Goal: Task Accomplishment & Management: Manage account settings

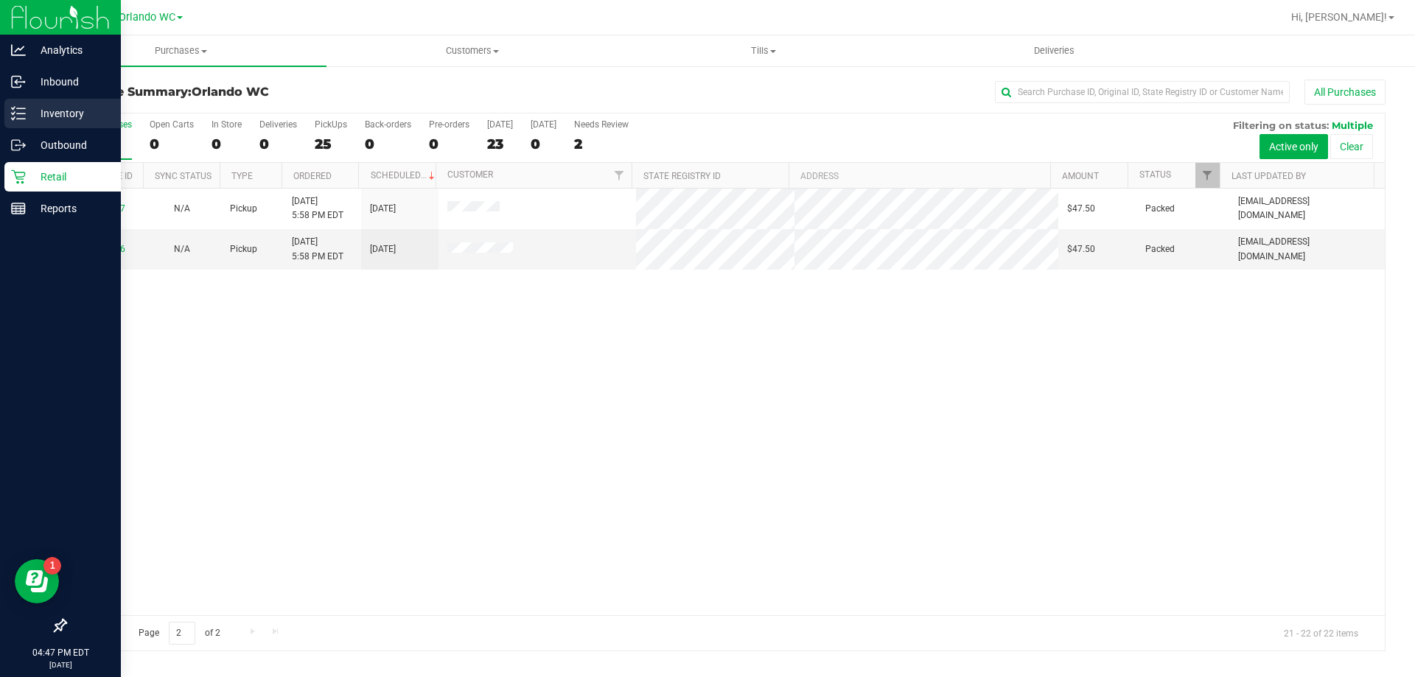
click at [41, 108] on p "Inventory" at bounding box center [70, 114] width 88 height 18
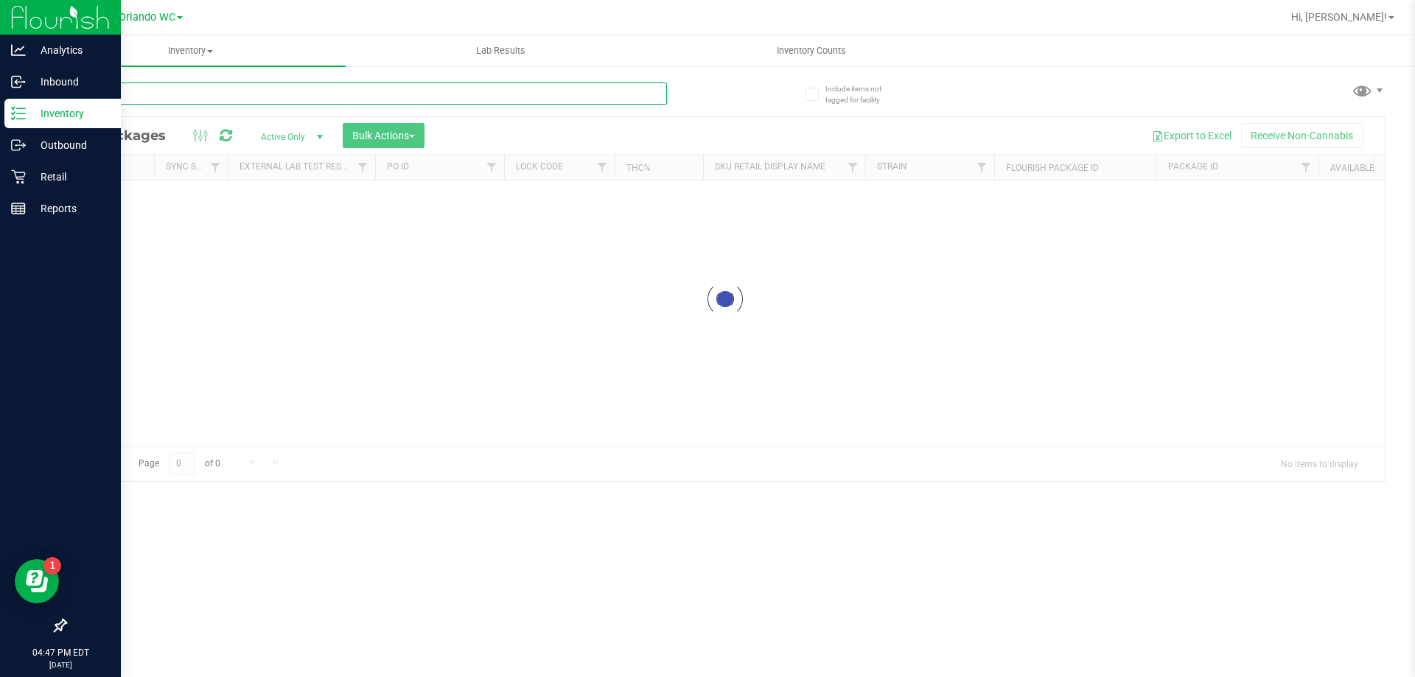
click at [225, 102] on input "text" at bounding box center [366, 94] width 602 height 22
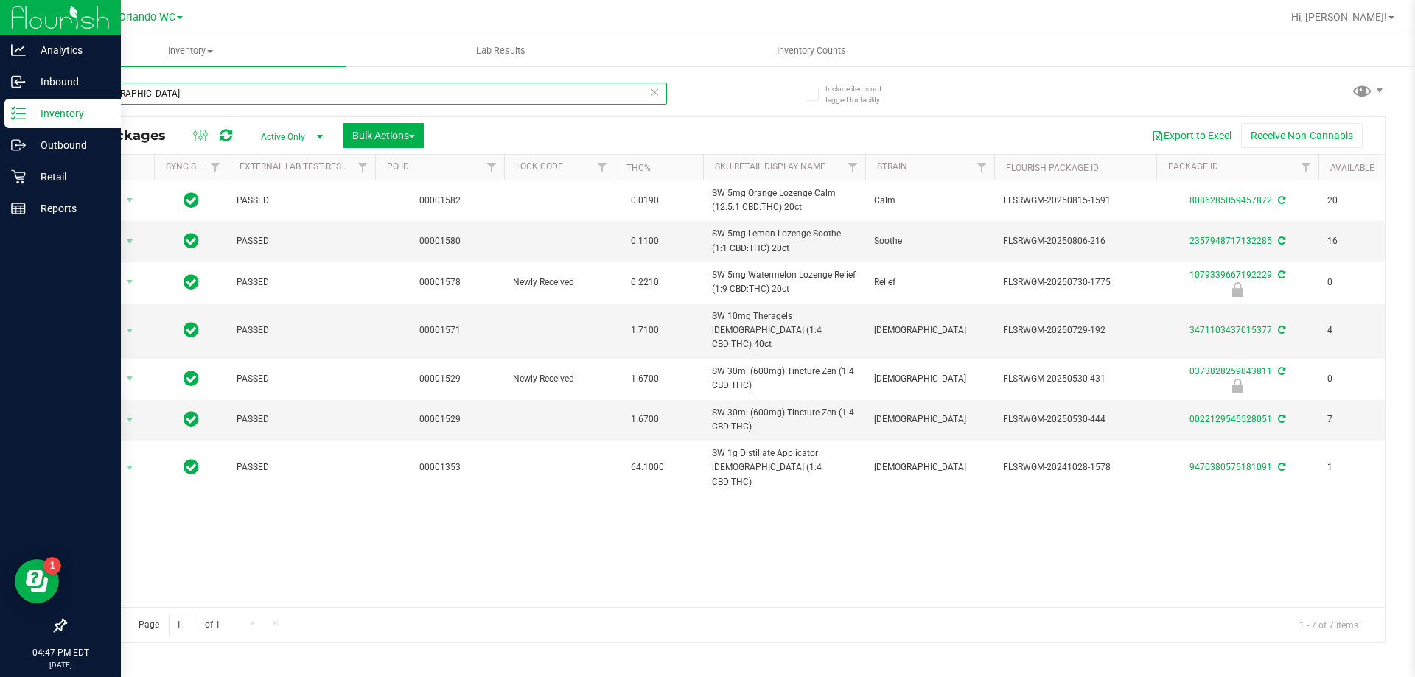
click at [225, 102] on input "[DEMOGRAPHIC_DATA]" at bounding box center [366, 94] width 602 height 22
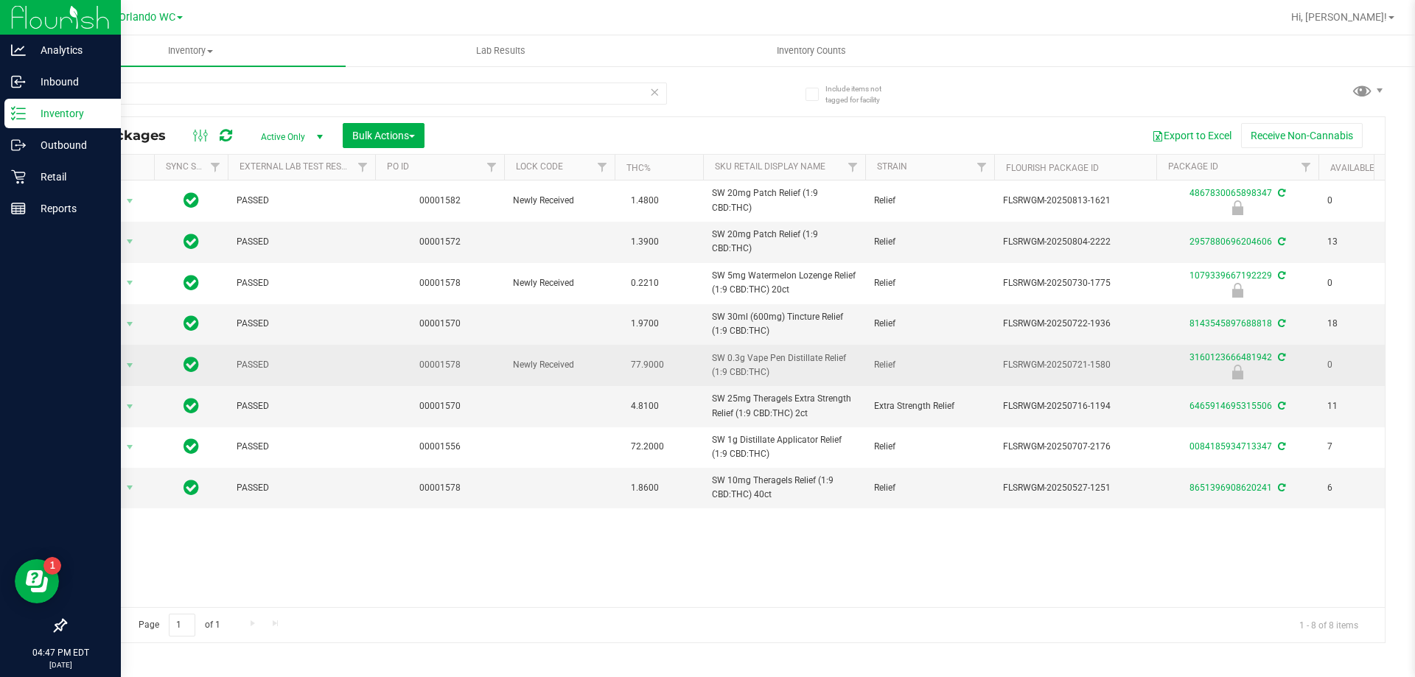
drag, startPoint x: 797, startPoint y: 377, endPoint x: 700, endPoint y: 364, distance: 97.4
click at [700, 364] on tr "Action Action Edit attributes Global inventory Locate package Package audit log…" at bounding box center [1145, 365] width 2159 height 41
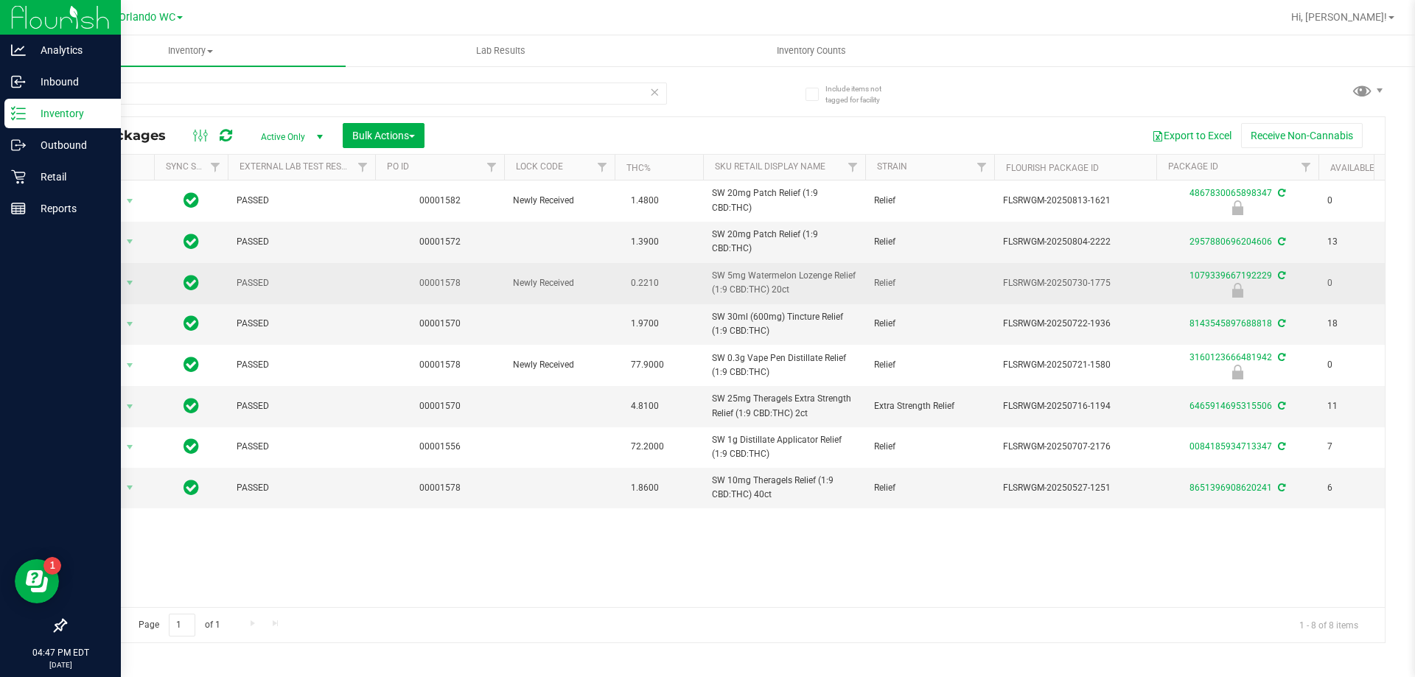
copy tr "SW 0.3g Vape Pen Distillate Relief (1:9 CBD:THC)"
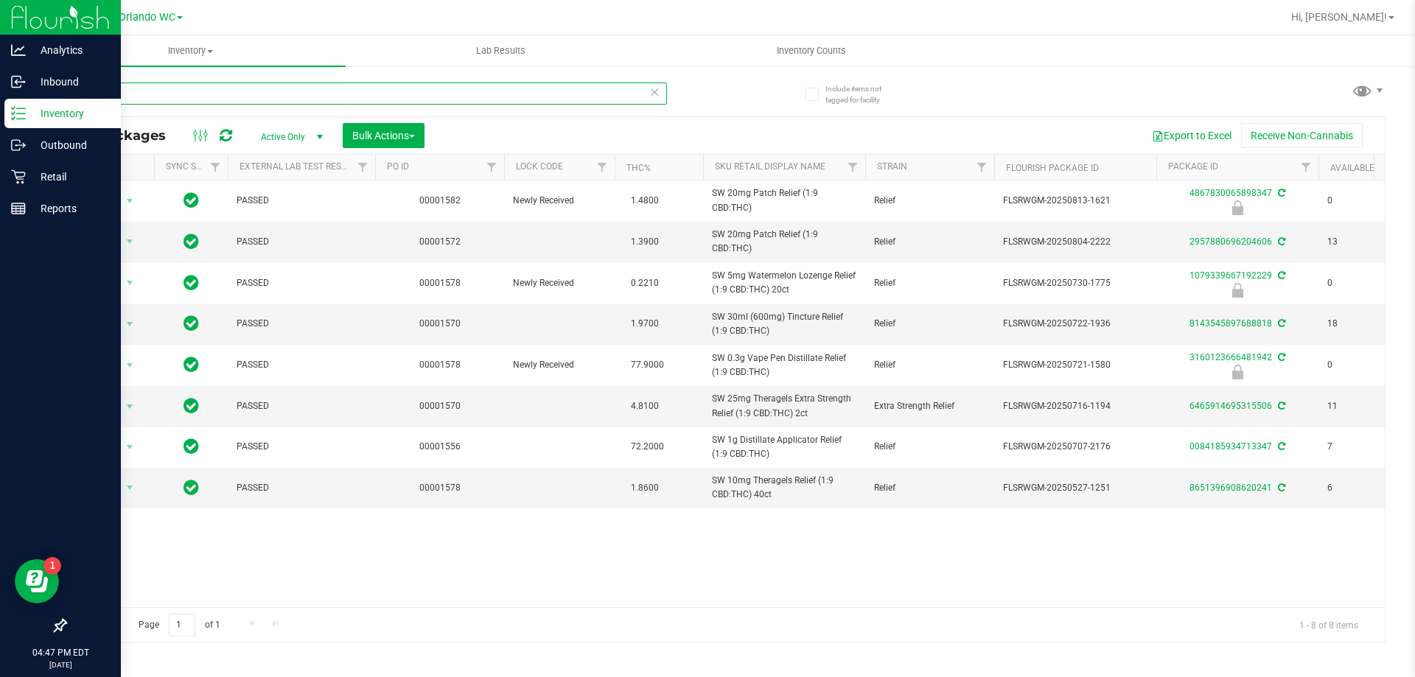
click at [336, 87] on input "relief" at bounding box center [366, 94] width 602 height 22
paste input "SW 0.3g Vape Pen Distillate Relief (1:9 CBD:THC)"
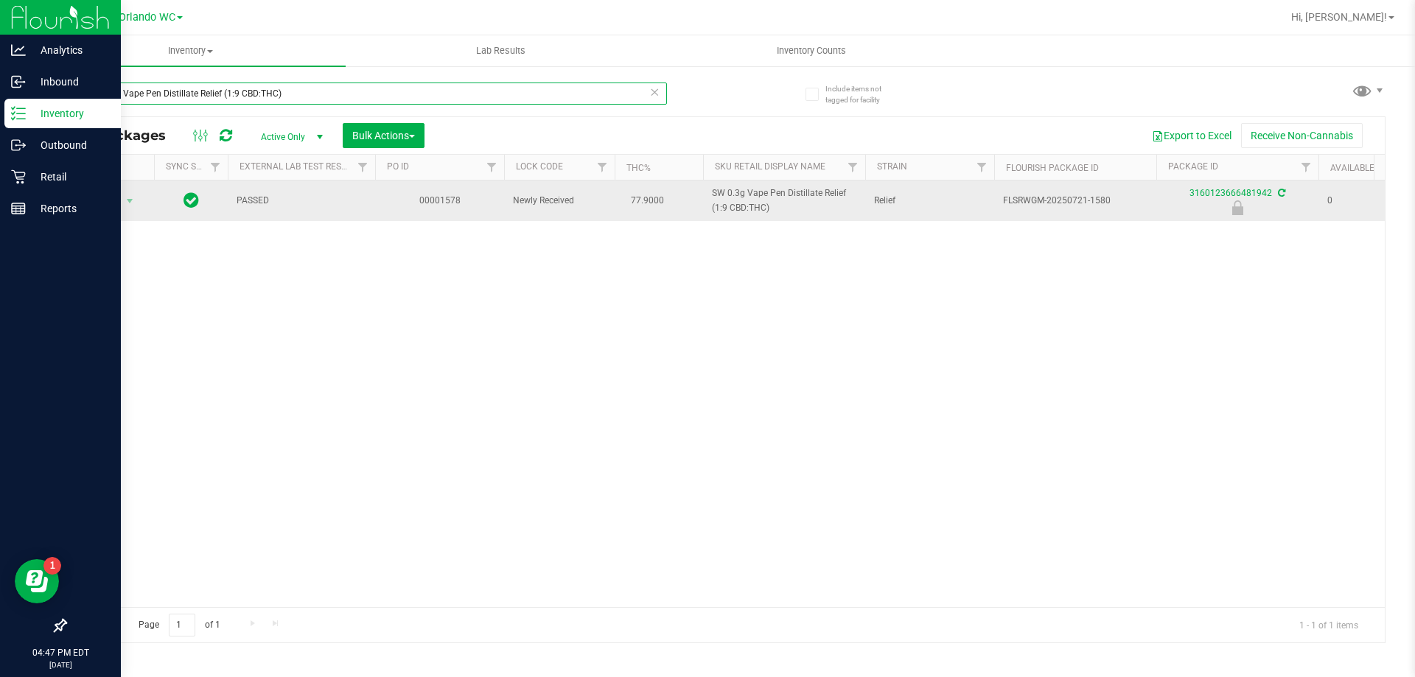
type input "SW 0.3g Vape Pen Distillate Relief (1:9 CBD:THC)"
click at [106, 211] on td "Action Action Edit attributes Global inventory Locate package Package audit log…" at bounding box center [110, 201] width 88 height 41
click at [122, 211] on td "Action Action Edit attributes Global inventory Locate package Package audit log…" at bounding box center [110, 201] width 88 height 41
click at [125, 197] on span "select" at bounding box center [130, 201] width 12 height 12
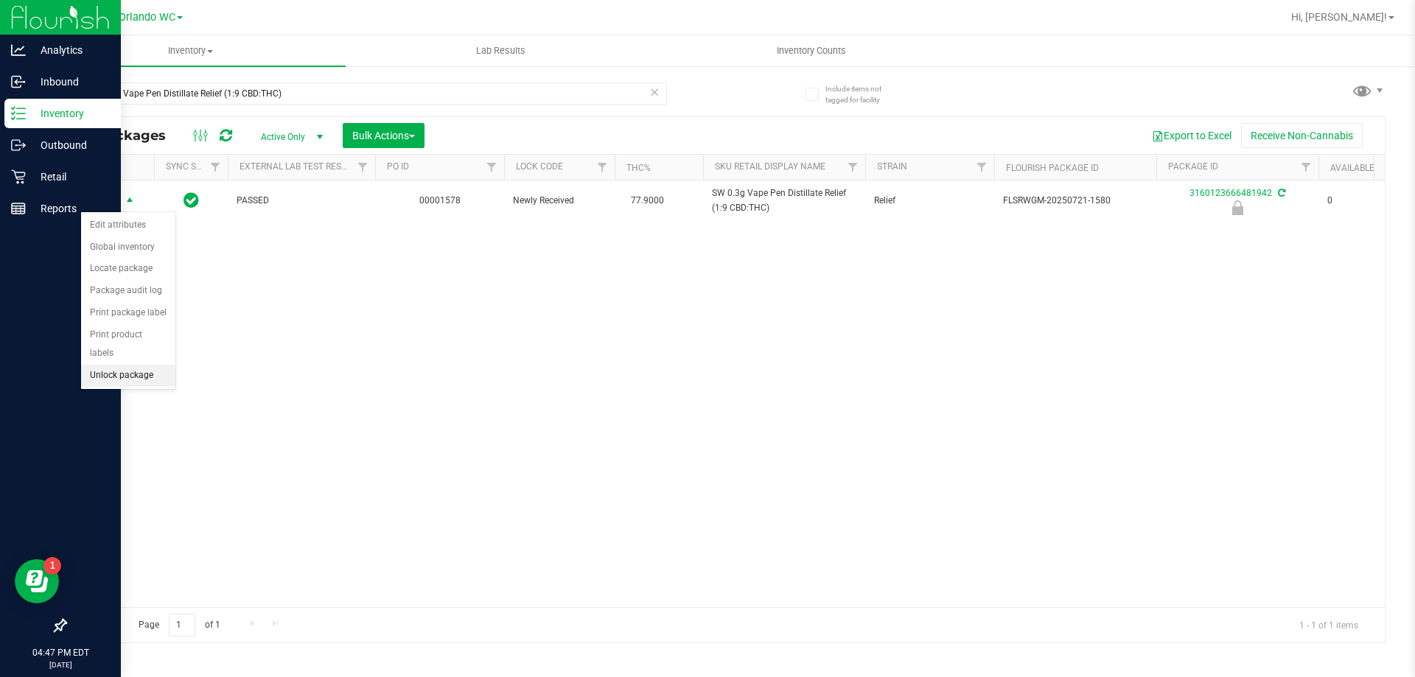
click at [140, 365] on li "Unlock package" at bounding box center [128, 376] width 94 height 22
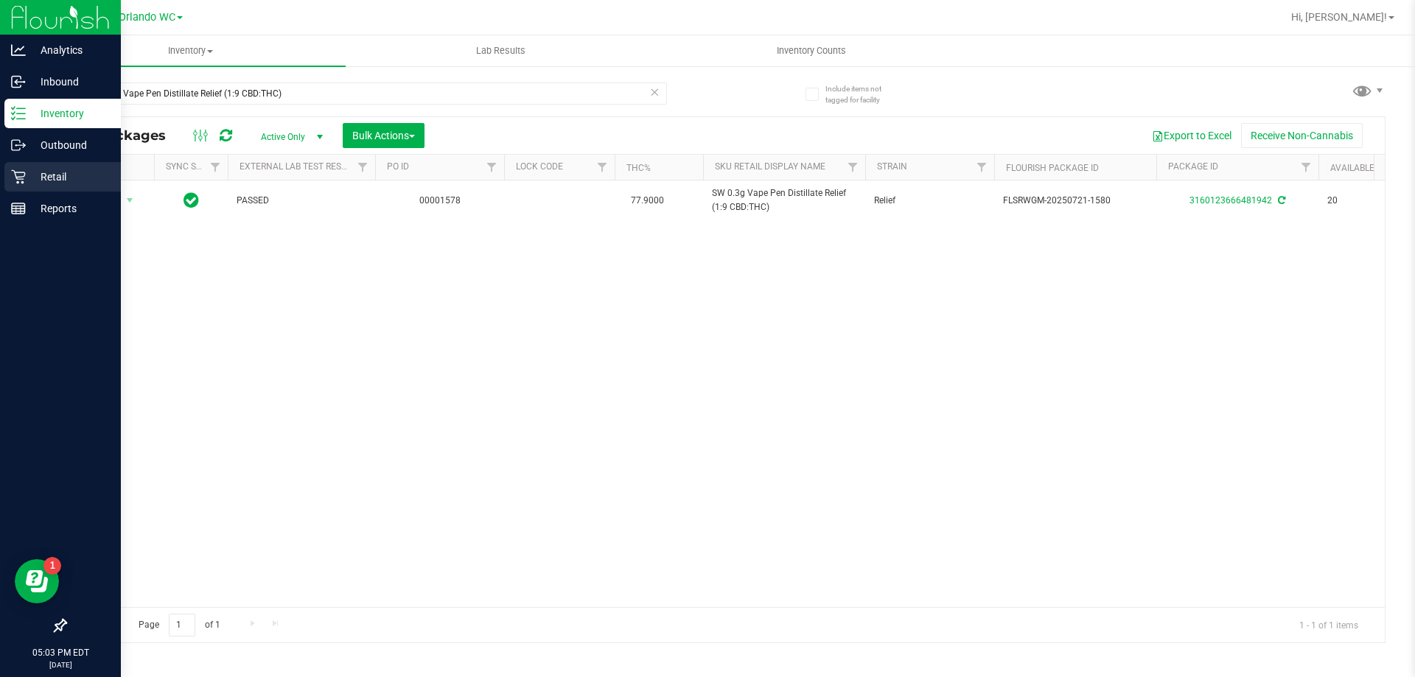
click at [9, 184] on div "Retail" at bounding box center [62, 176] width 116 height 29
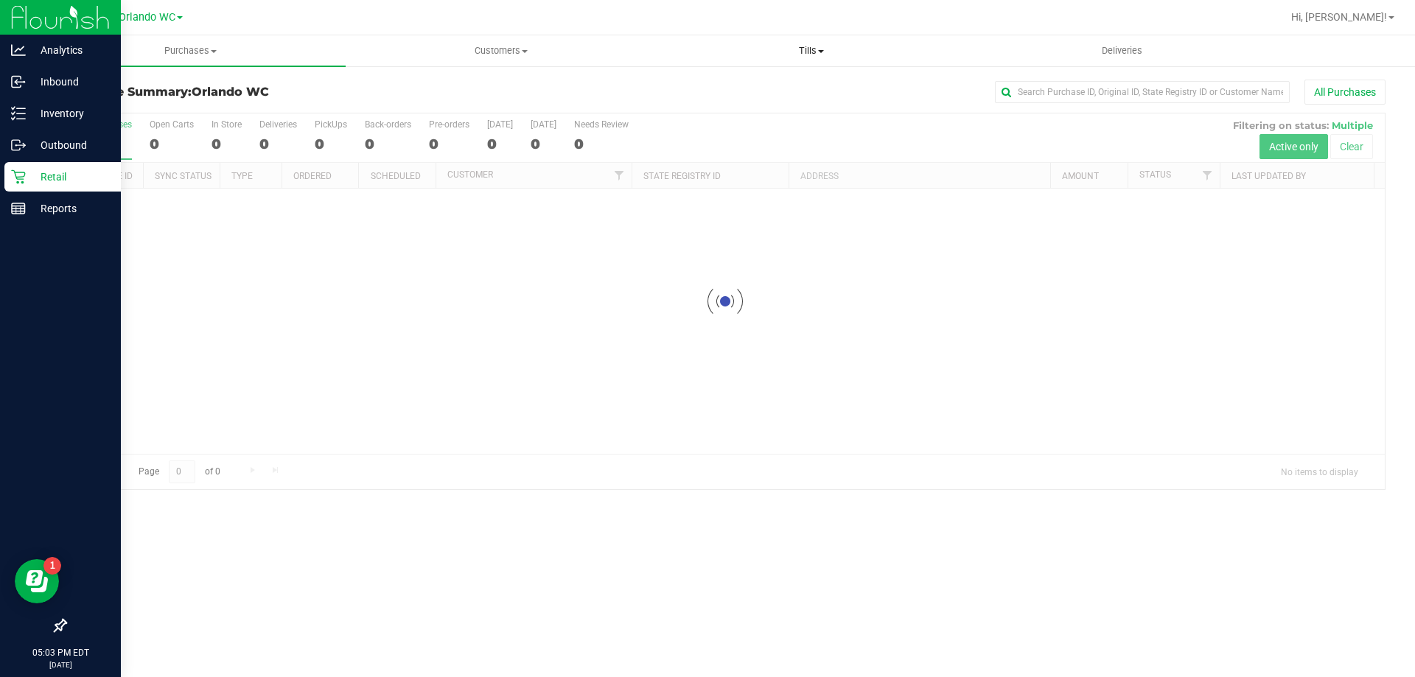
click at [788, 52] on span "Tills" at bounding box center [811, 50] width 309 height 13
click at [724, 87] on span "Manage tills" at bounding box center [705, 89] width 99 height 13
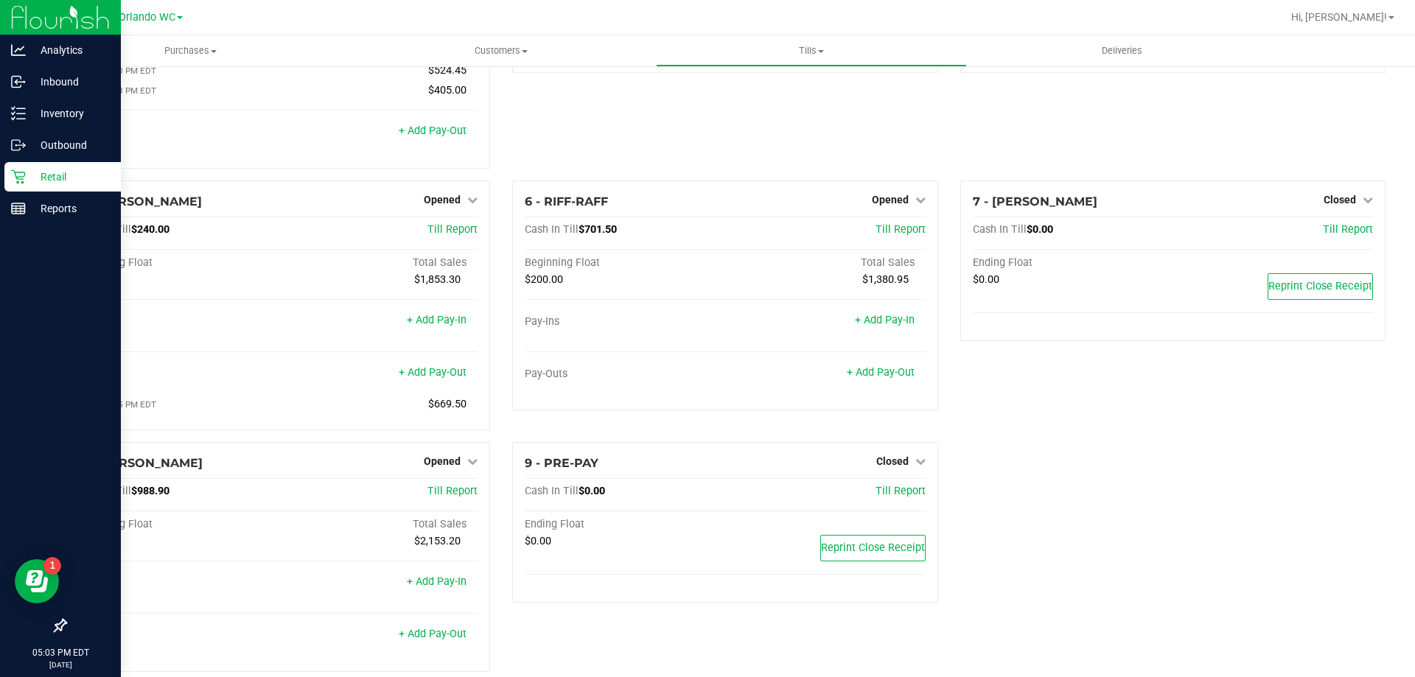
scroll to position [194, 0]
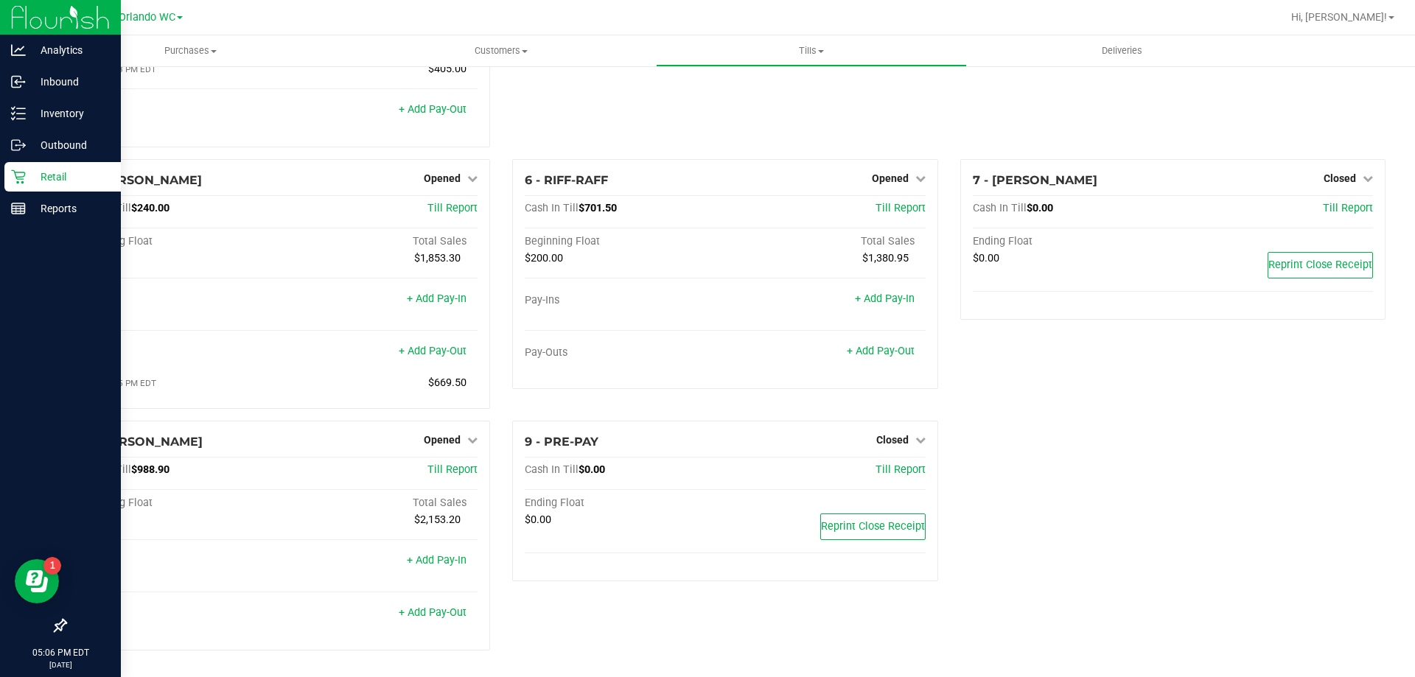
click at [973, 497] on div "1 - Vault - [GEOGRAPHIC_DATA] WC Count Vault Cash In Vault: $5,855.22 Main: $3,…" at bounding box center [725, 276] width 1343 height 772
click at [474, 443] on icon at bounding box center [472, 440] width 10 height 10
click at [449, 472] on link "Close Till" at bounding box center [444, 470] width 40 height 12
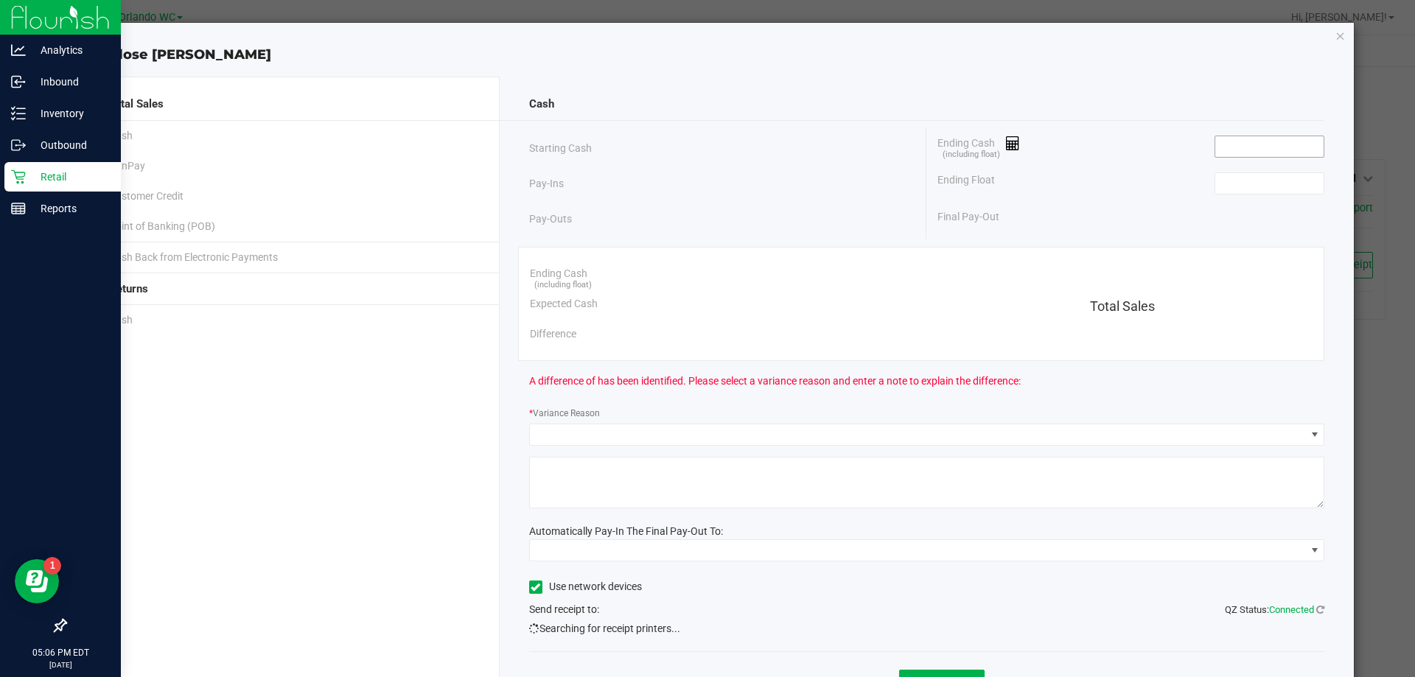
click at [1242, 147] on input at bounding box center [1269, 146] width 108 height 21
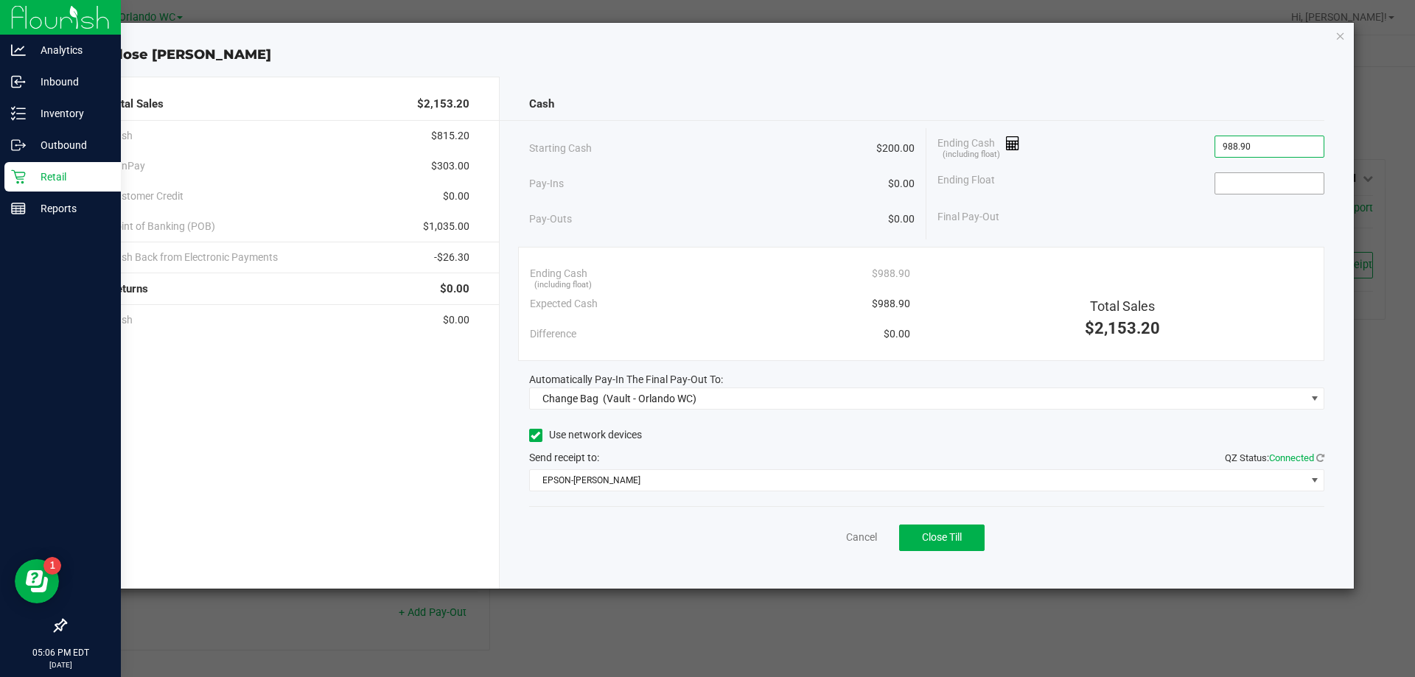
click at [1282, 183] on input at bounding box center [1269, 183] width 108 height 21
type input "$988.90"
click at [1124, 176] on div "Ending Float 200" at bounding box center [1130, 183] width 387 height 37
type input "$200.00"
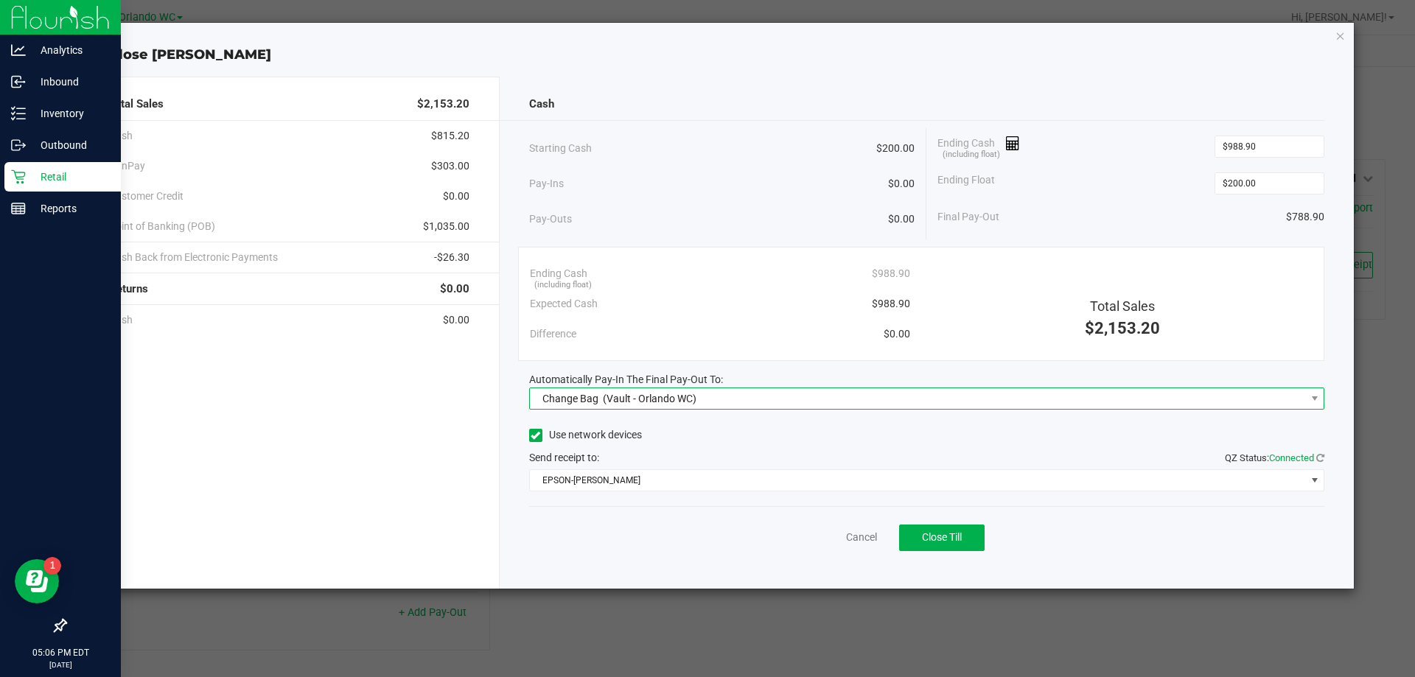
click at [738, 404] on span "Change Bag (Vault - Orlando WC)" at bounding box center [918, 398] width 776 height 21
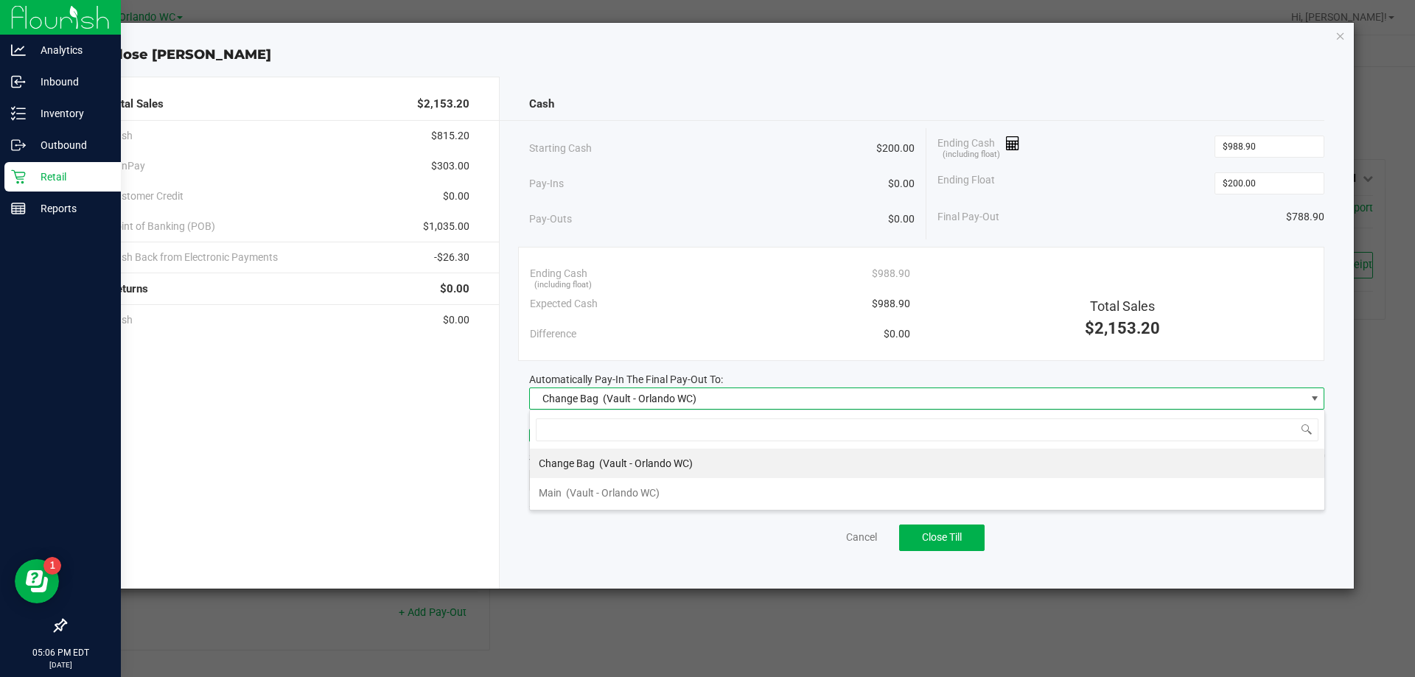
scroll to position [22, 795]
click at [614, 492] on span "(Vault - Orlando WC)" at bounding box center [613, 493] width 94 height 12
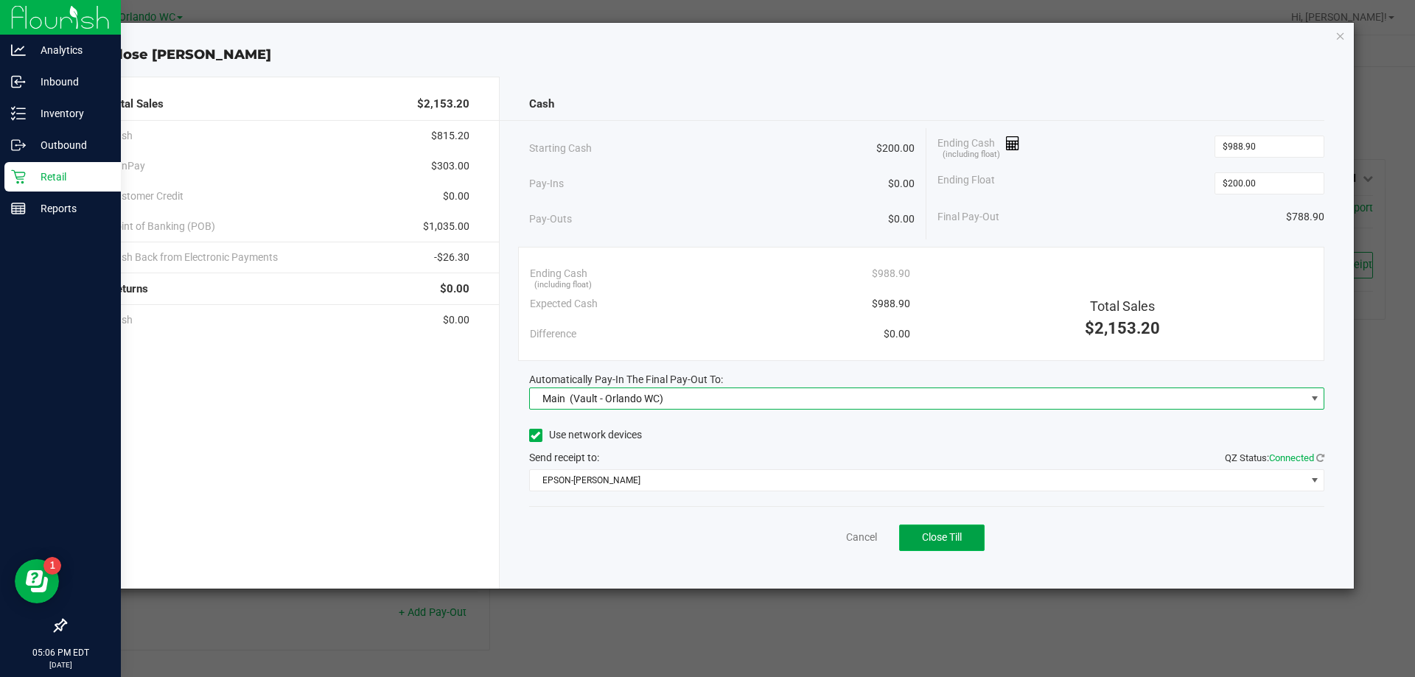
click at [952, 546] on button "Close Till" at bounding box center [941, 538] width 85 height 27
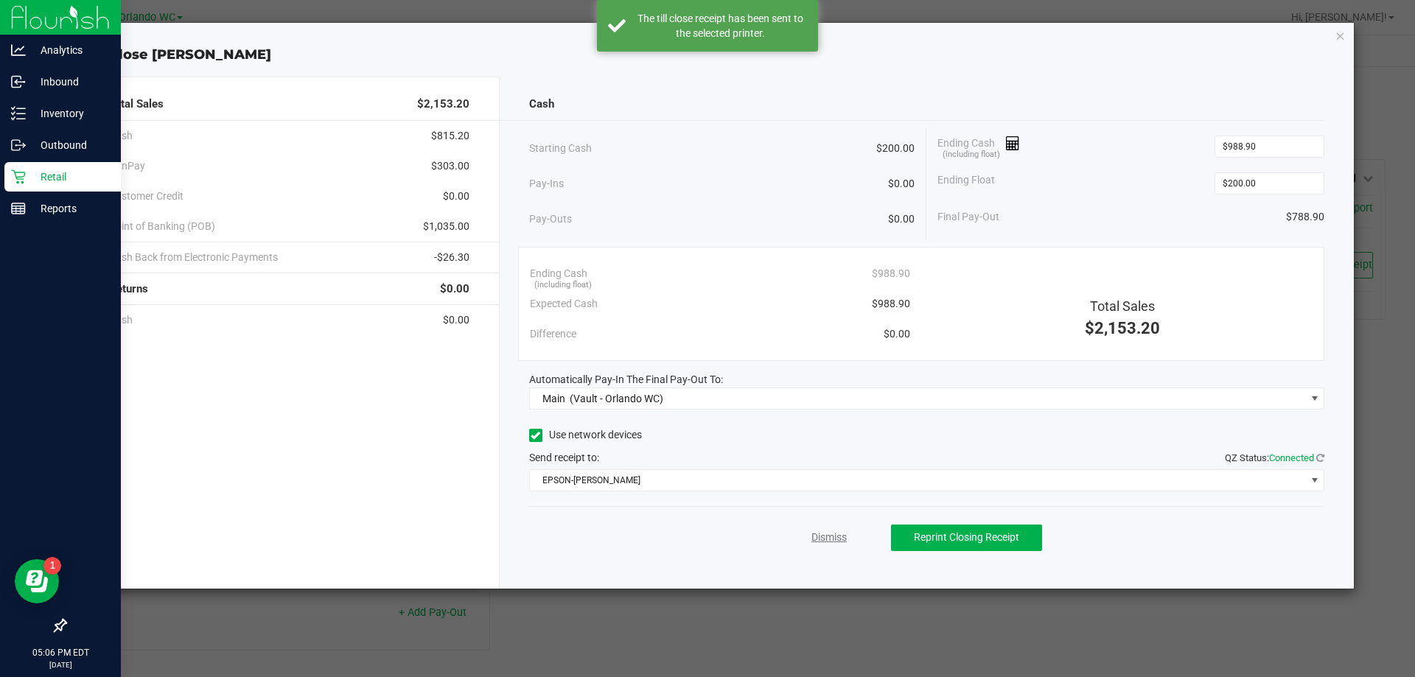
click at [822, 531] on link "Dismiss" at bounding box center [828, 537] width 35 height 15
